Goal: Task Accomplishment & Management: Manage account settings

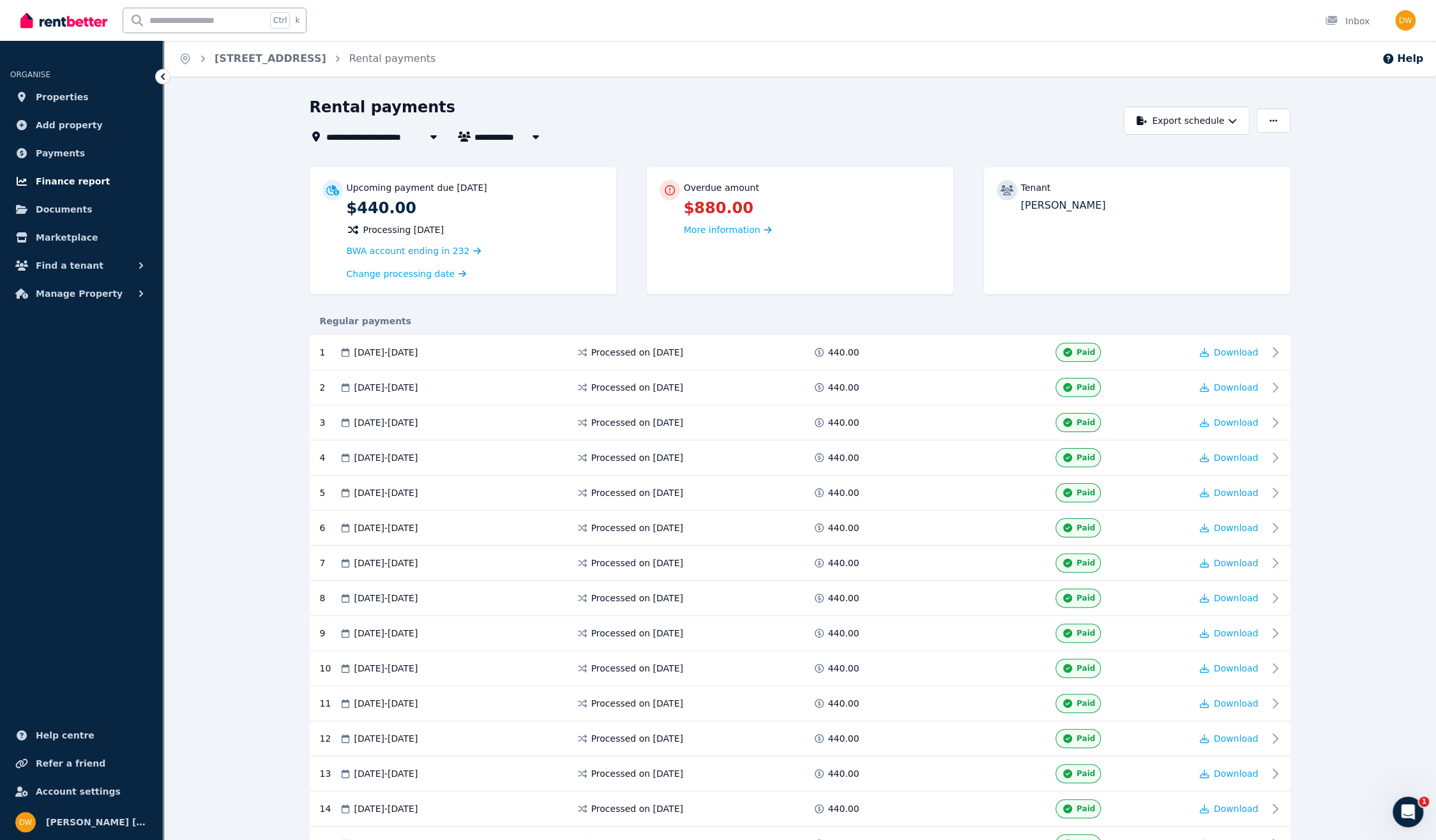
click at [47, 179] on span "Finance report" at bounding box center [73, 181] width 74 height 15
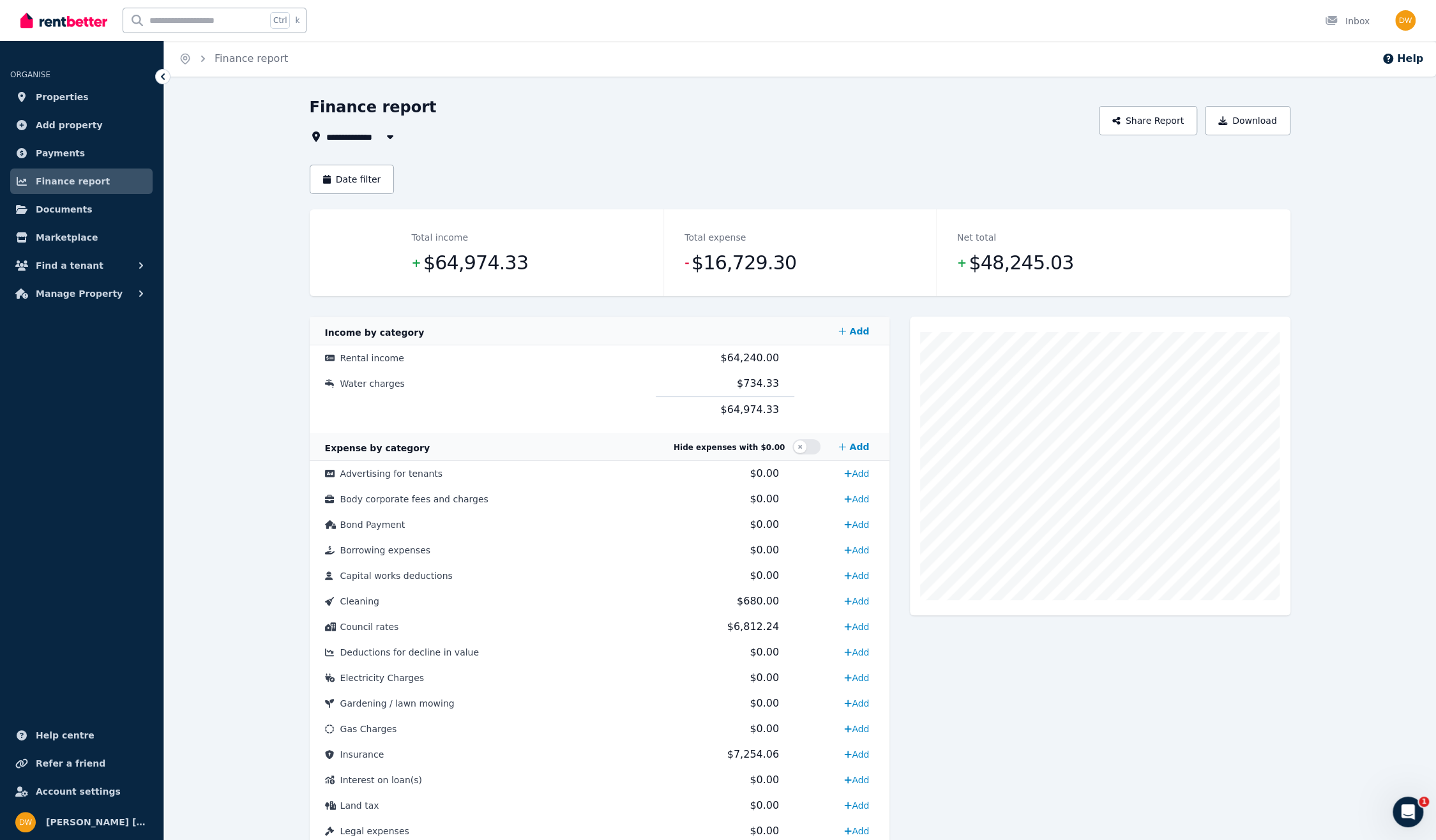
click at [69, 553] on ul "ORGANISE Properties Add property Payments Finance report Documents Marketplace …" at bounding box center [81, 447] width 163 height 786
click at [1410, 16] on img "button" at bounding box center [1406, 21] width 21 height 21
click at [1357, 165] on span "Logout" at bounding box center [1355, 169] width 123 height 23
